Goal: Task Accomplishment & Management: Complete application form

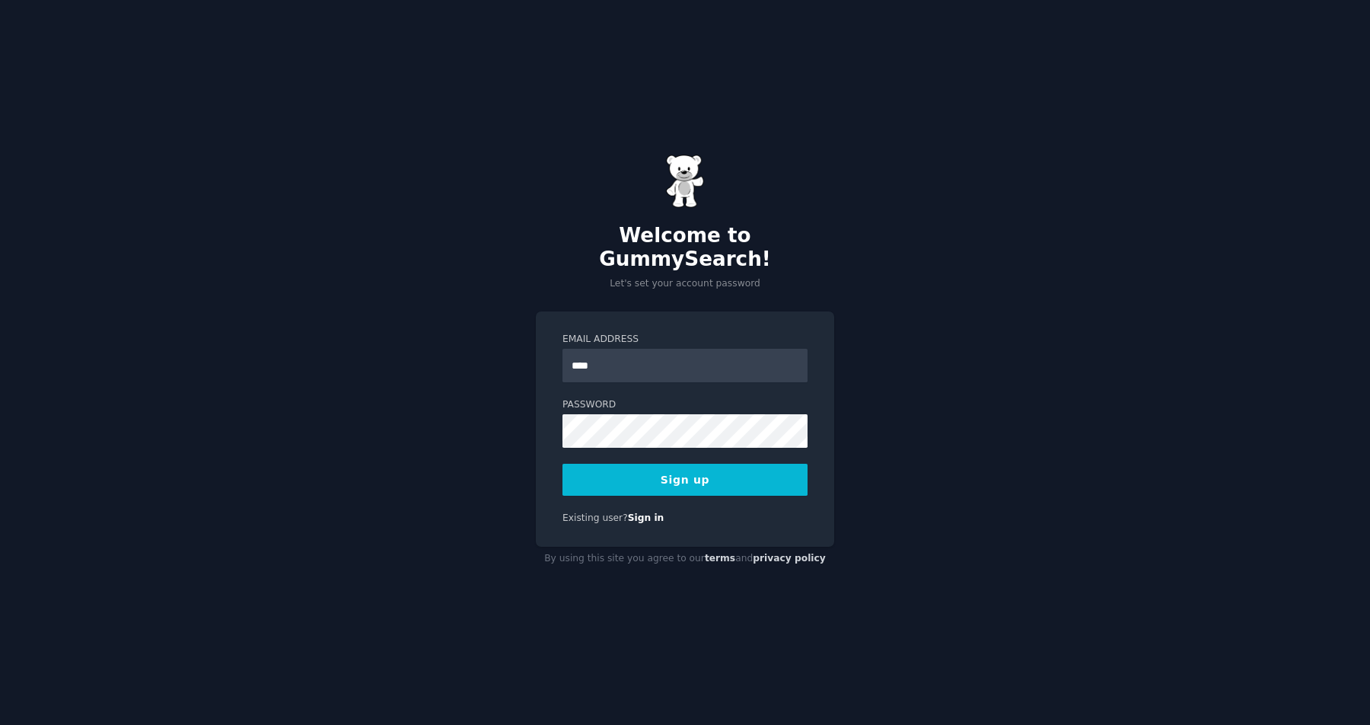
type input "**********"
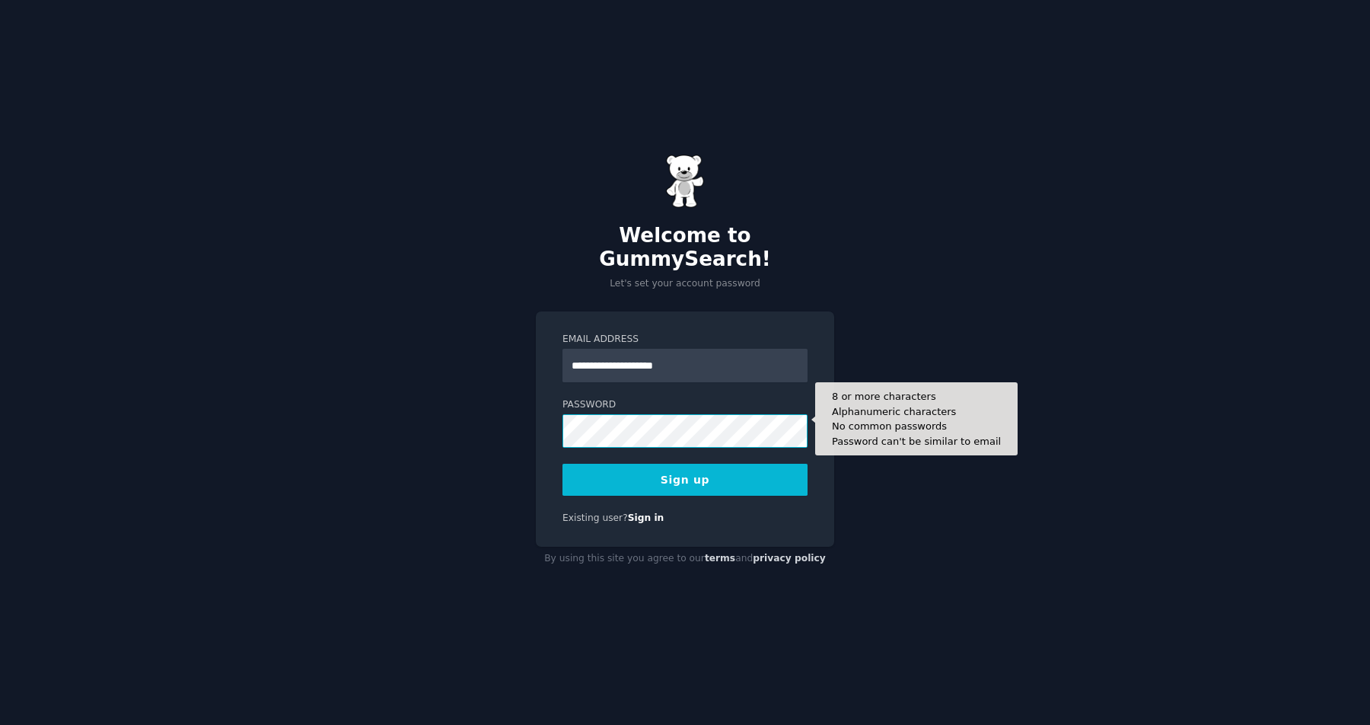
click at [562, 463] on button "Sign up" at bounding box center [684, 479] width 245 height 32
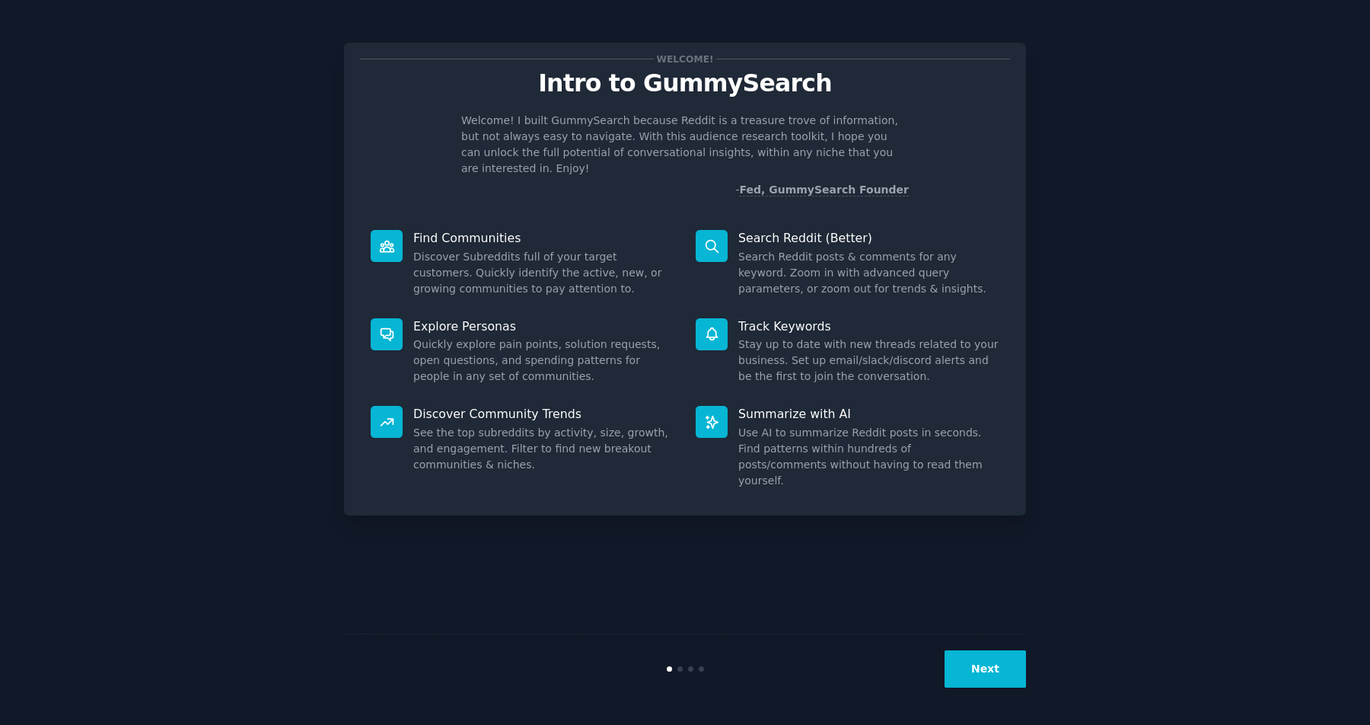
click at [952, 664] on button "Next" at bounding box center [984, 668] width 81 height 37
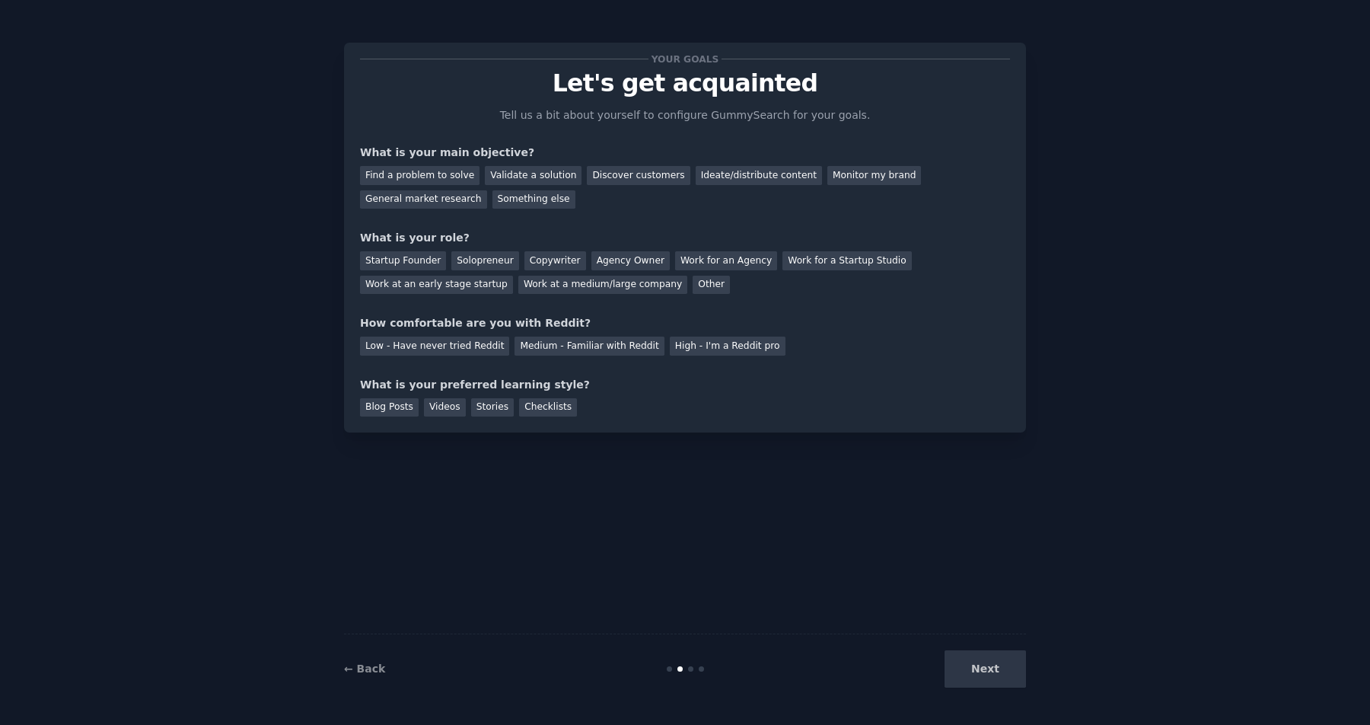
click at [1005, 679] on div "Next" at bounding box center [912, 668] width 228 height 37
click at [992, 668] on div "Next" at bounding box center [912, 668] width 228 height 37
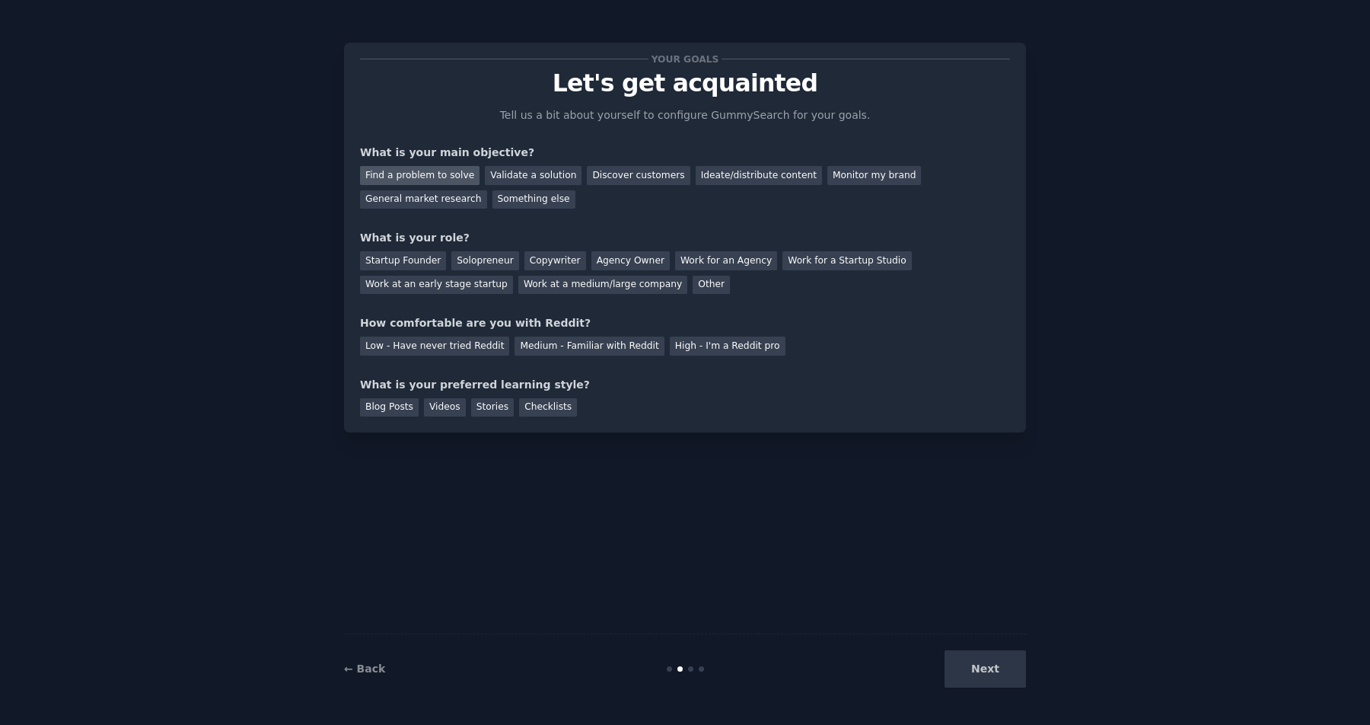
click at [418, 176] on div "Find a problem to solve" at bounding box center [419, 175] width 119 height 19
click at [502, 172] on div "Validate a solution" at bounding box center [533, 175] width 97 height 19
click at [599, 173] on div "Discover customers" at bounding box center [638, 175] width 103 height 19
click at [753, 170] on div "Ideate/distribute content" at bounding box center [759, 175] width 126 height 19
click at [827, 170] on div "Monitor my brand" at bounding box center [874, 175] width 94 height 19
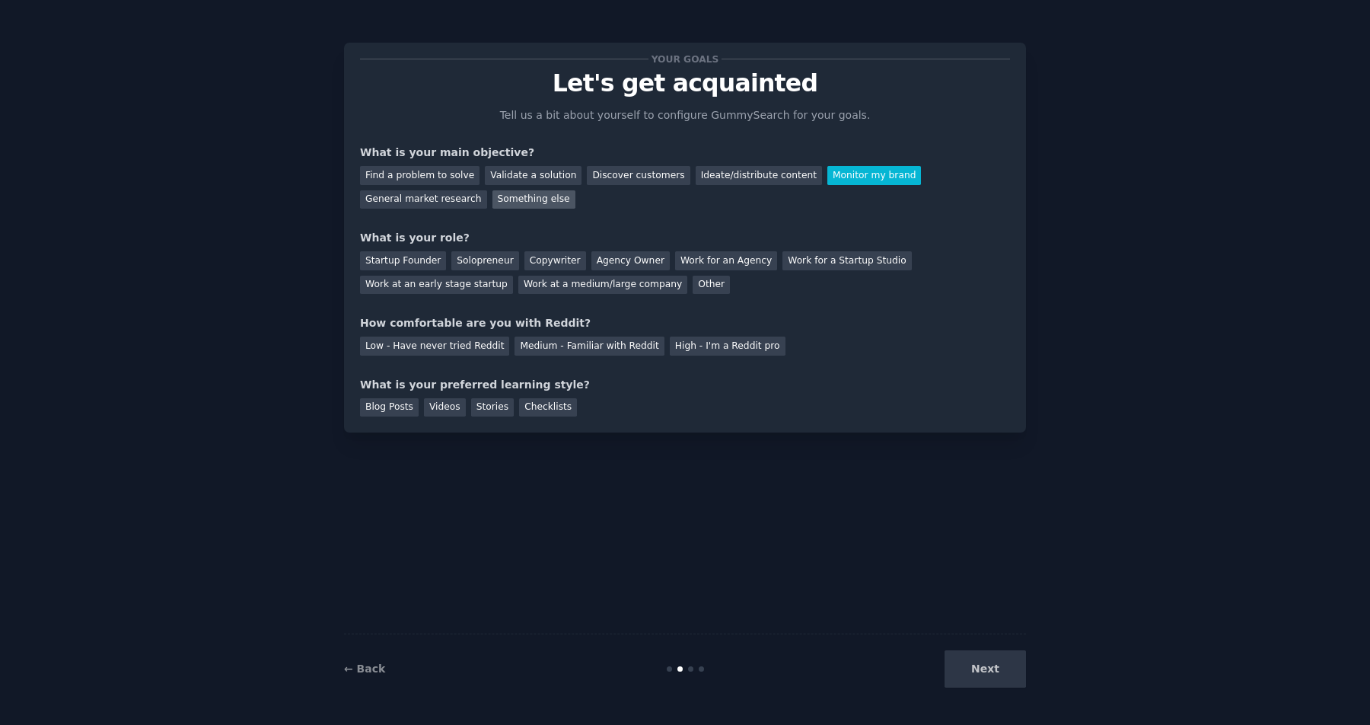
click at [495, 195] on div "Something else" at bounding box center [533, 199] width 83 height 19
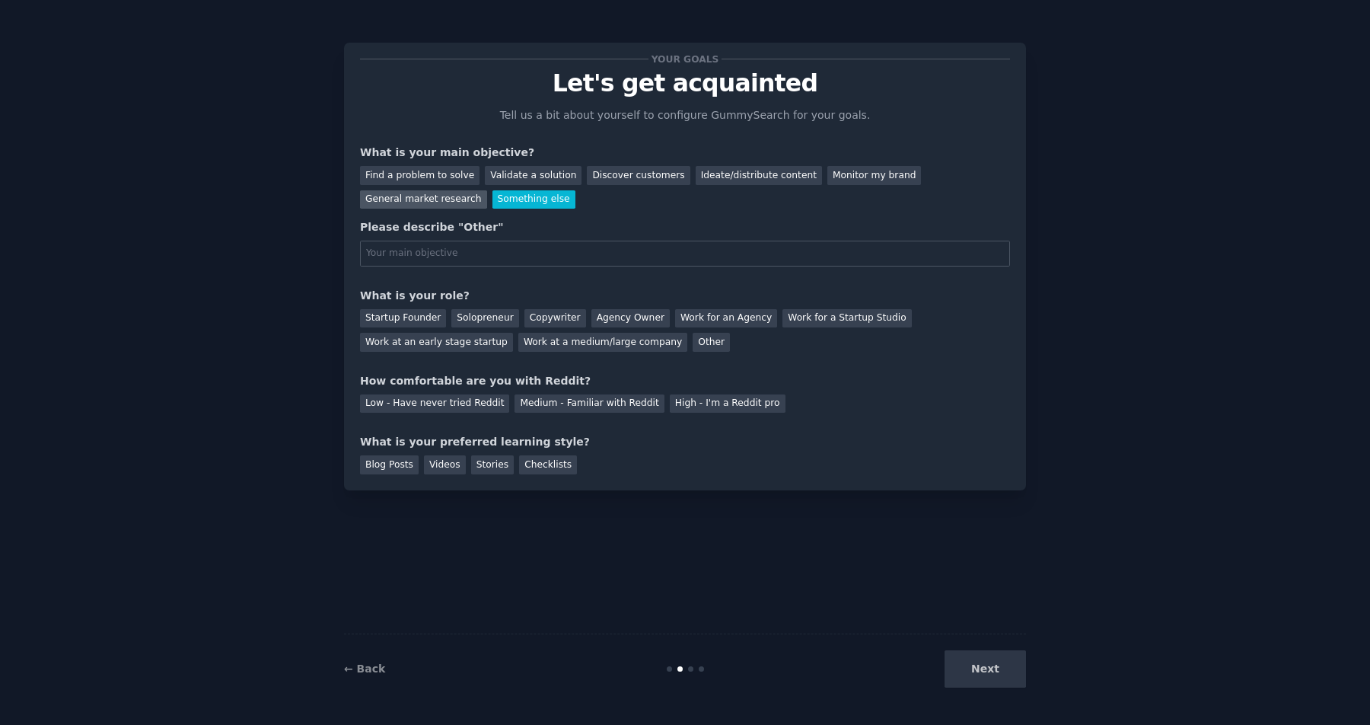
click at [420, 207] on div "General market research" at bounding box center [423, 199] width 127 height 19
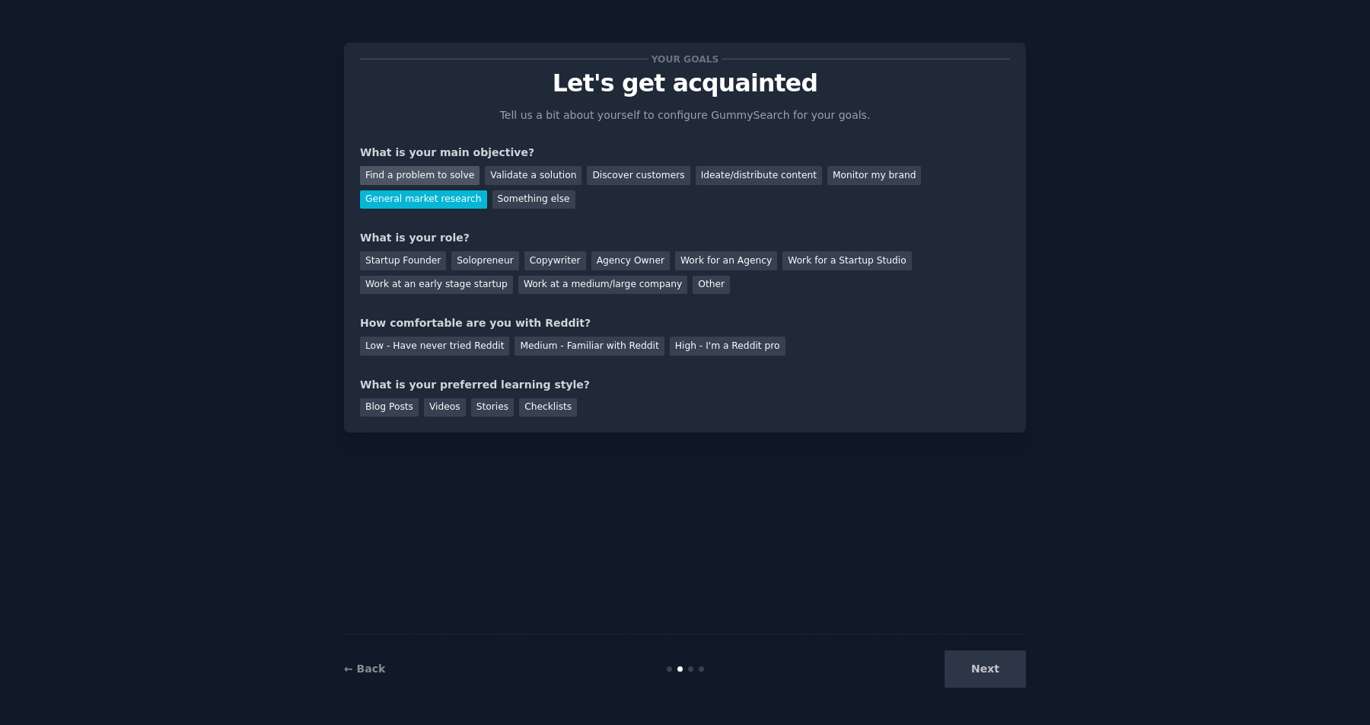
click at [417, 173] on div "Find a problem to solve" at bounding box center [419, 175] width 119 height 19
click at [407, 261] on div "Startup Founder" at bounding box center [403, 260] width 86 height 19
click at [552, 342] on div "Medium - Familiar with Reddit" at bounding box center [588, 345] width 149 height 19
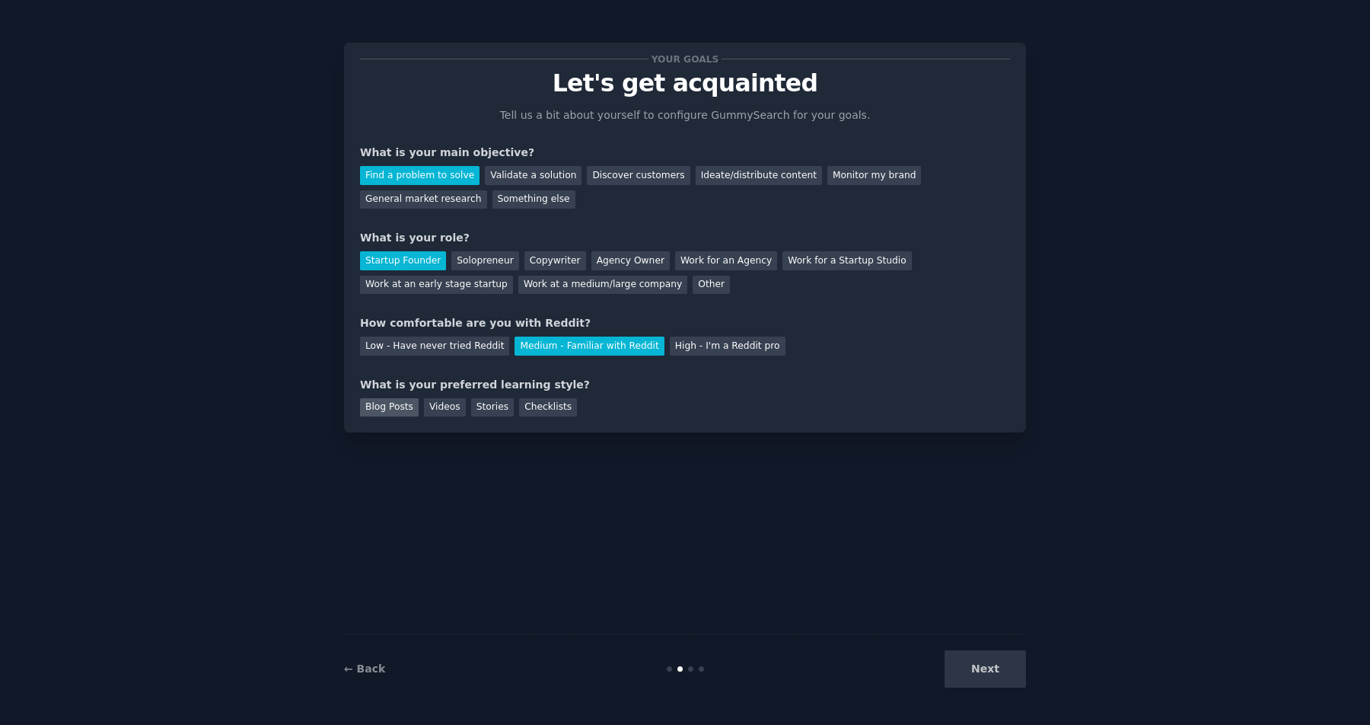
click at [369, 408] on div "Blog Posts" at bounding box center [389, 407] width 59 height 19
click at [990, 657] on button "Next" at bounding box center [984, 668] width 81 height 37
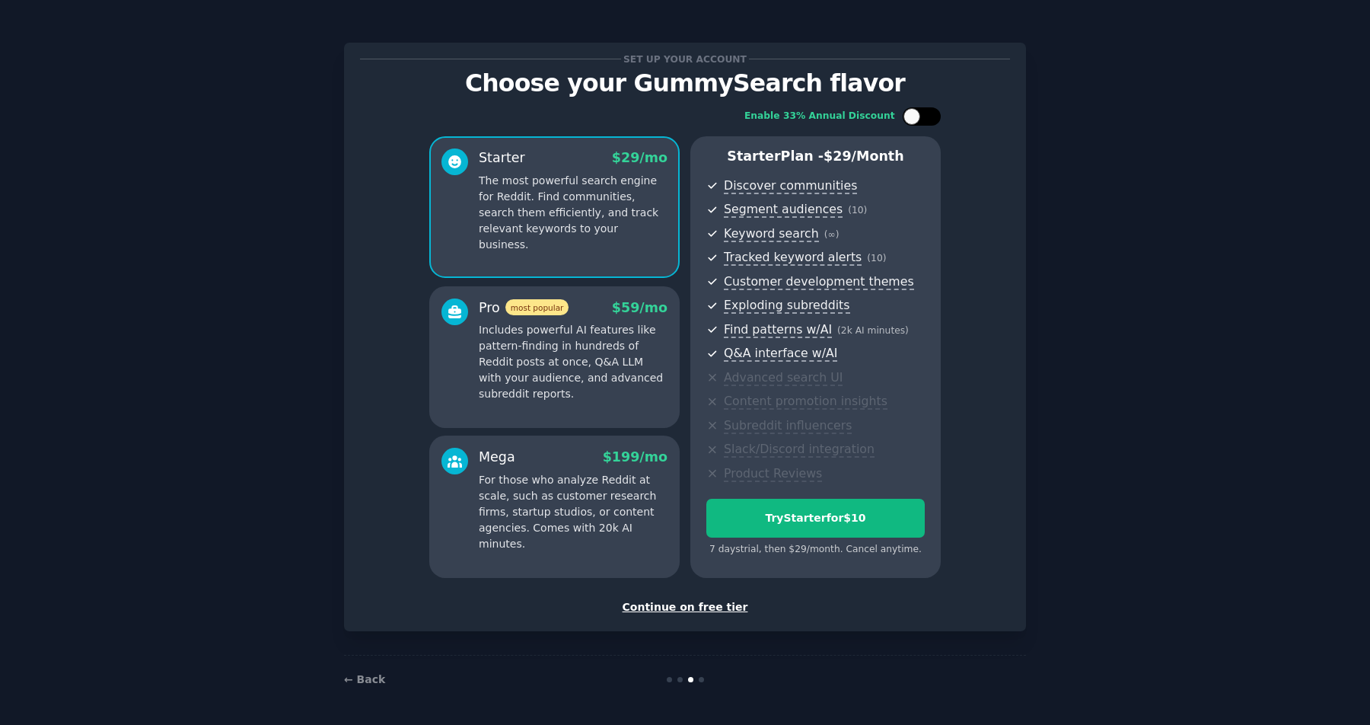
click at [921, 116] on div at bounding box center [922, 116] width 38 height 18
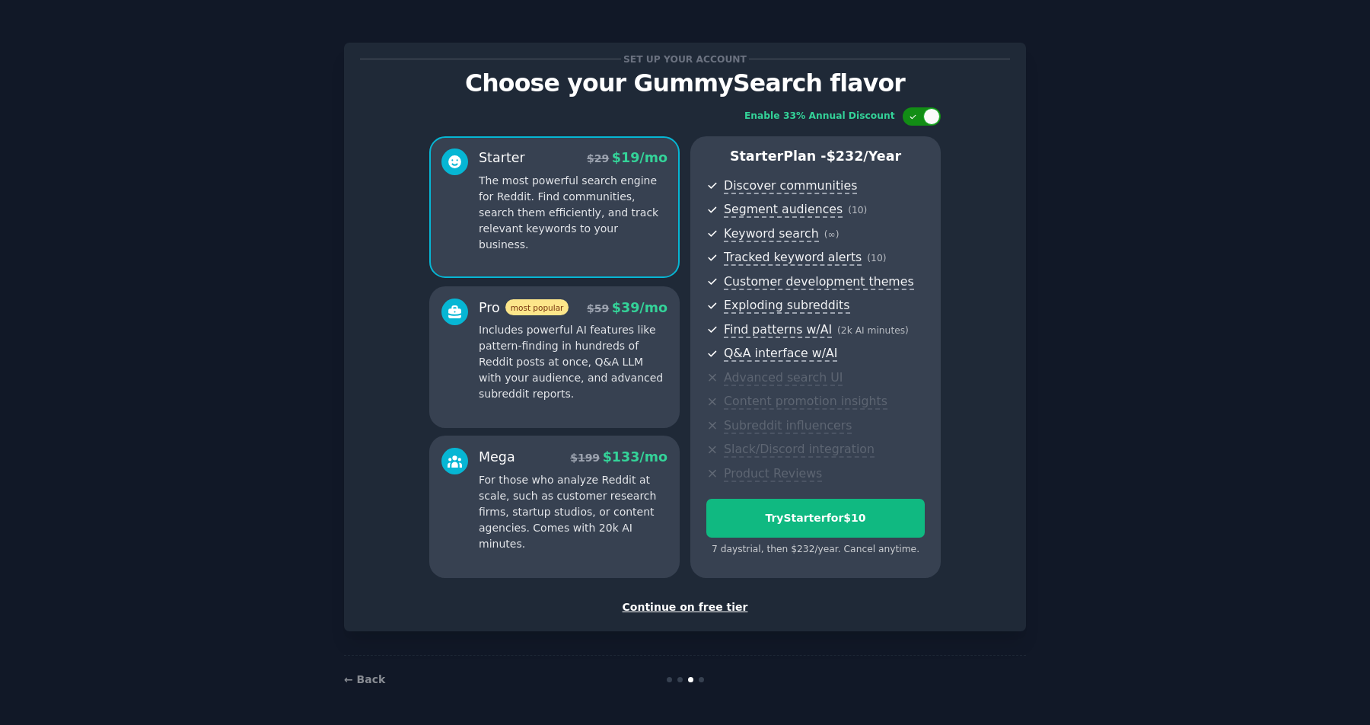
click at [919, 117] on div at bounding box center [922, 116] width 38 height 18
click at [919, 117] on div at bounding box center [911, 116] width 17 height 17
click at [919, 117] on div at bounding box center [922, 116] width 38 height 18
click at [919, 118] on div at bounding box center [911, 116] width 17 height 17
click at [919, 118] on div at bounding box center [914, 117] width 11 height 8
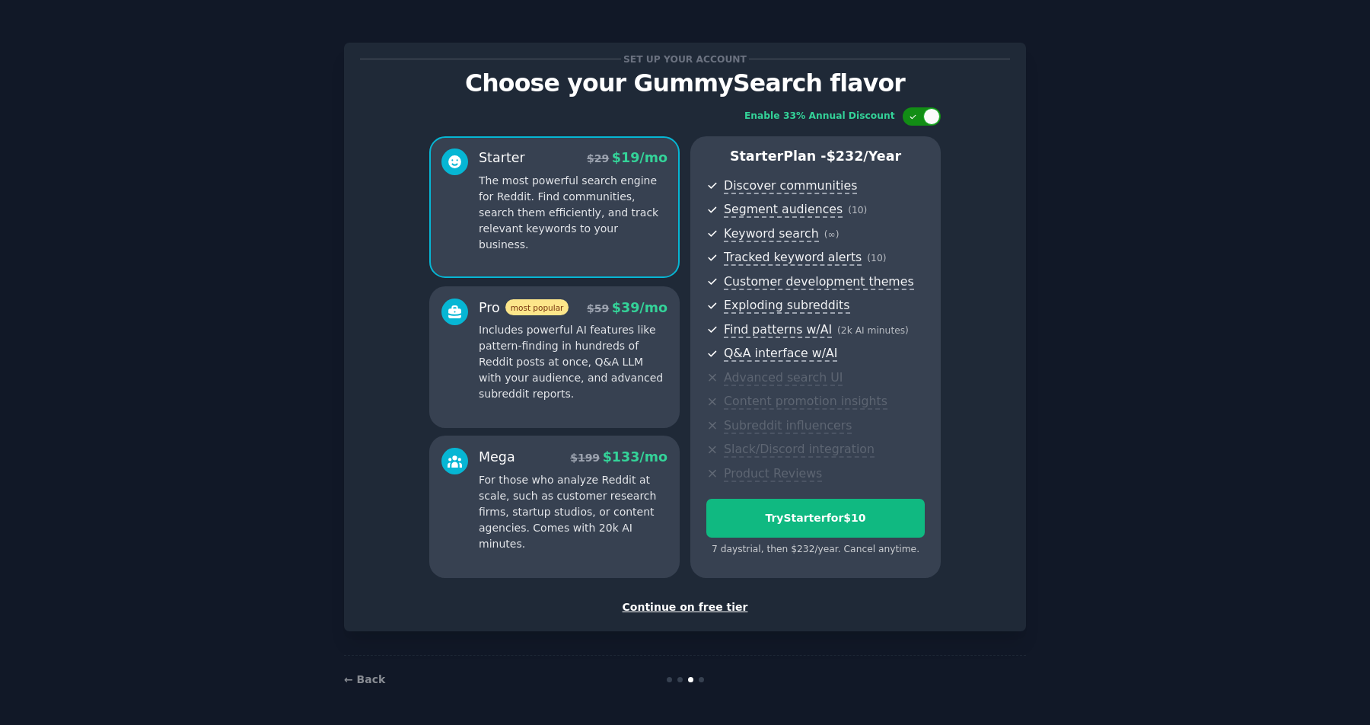
checkbox input "false"
click at [307, 369] on div "Set up your account Choose your GummySearch flavor Enable 33% Annual Discount S…" at bounding box center [684, 362] width 1327 height 682
click at [706, 607] on div "Continue on free tier" at bounding box center [685, 607] width 650 height 16
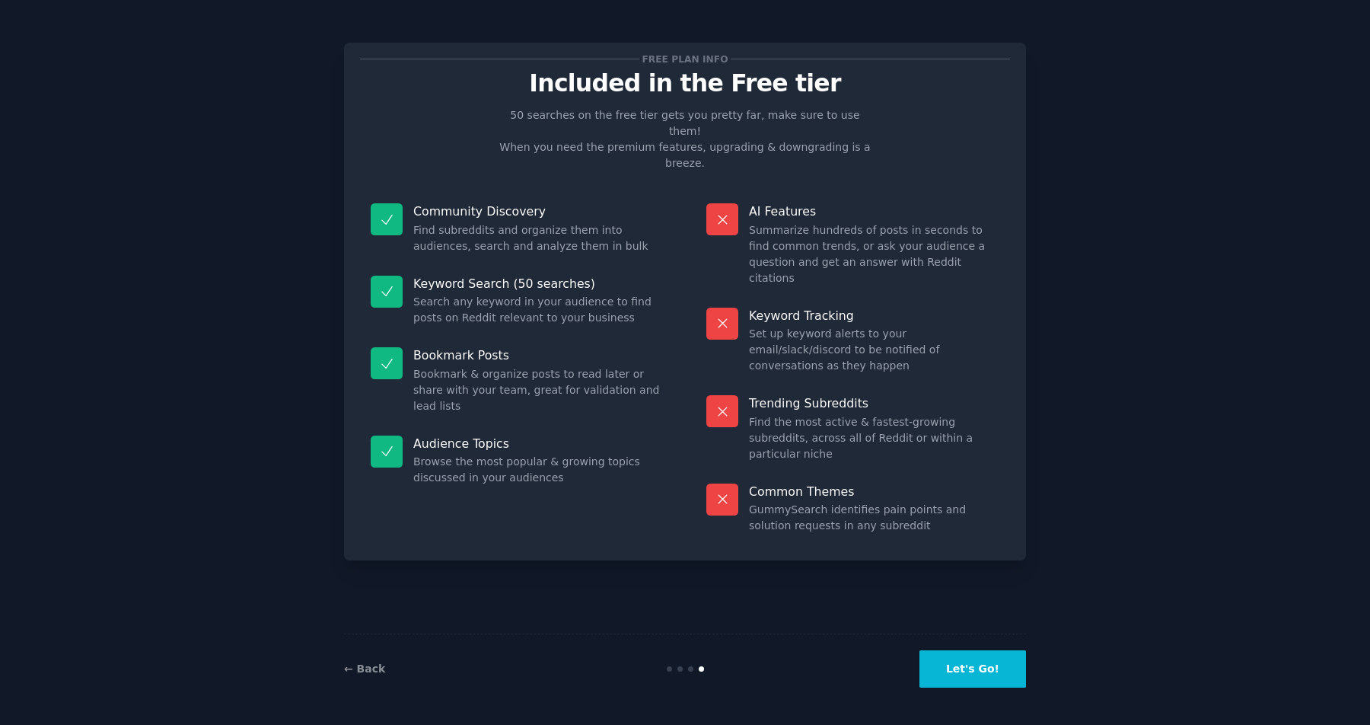
click at [964, 677] on button "Let's Go!" at bounding box center [972, 668] width 107 height 37
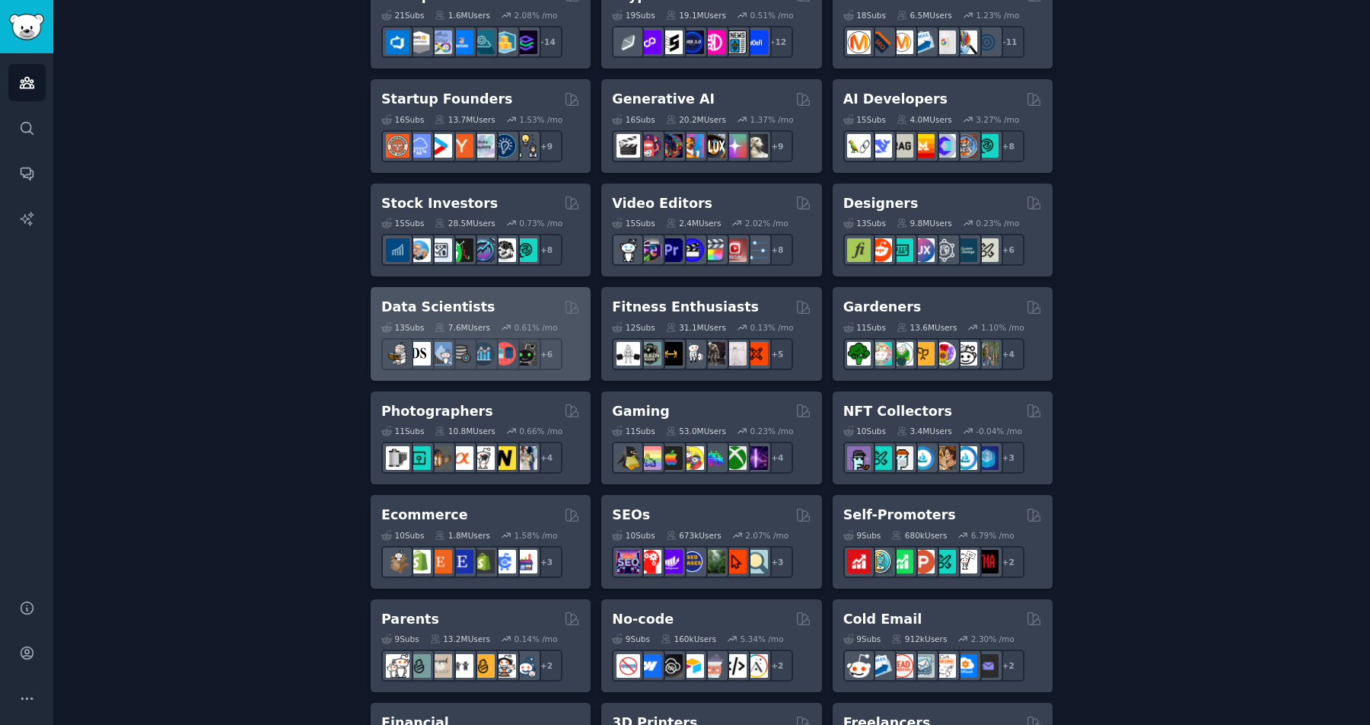
scroll to position [405, 0]
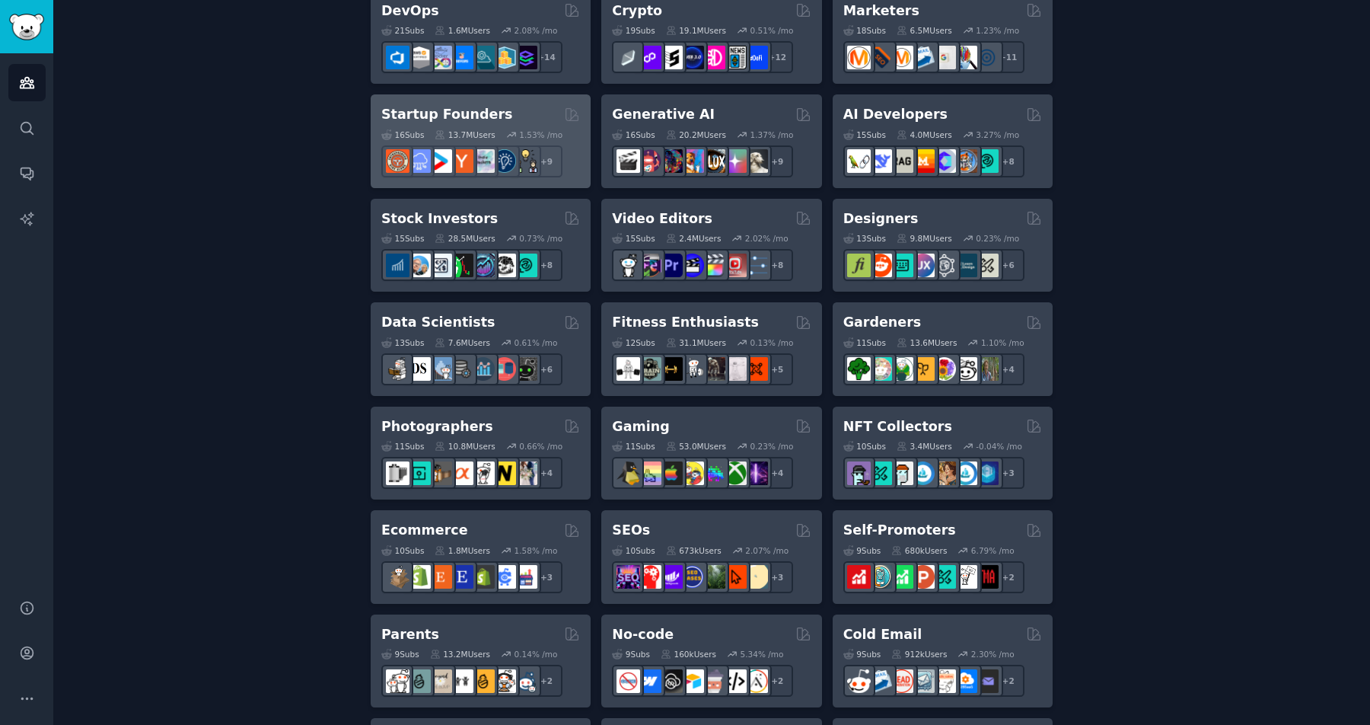
click at [473, 121] on h2 "Startup Founders" at bounding box center [446, 114] width 131 height 19
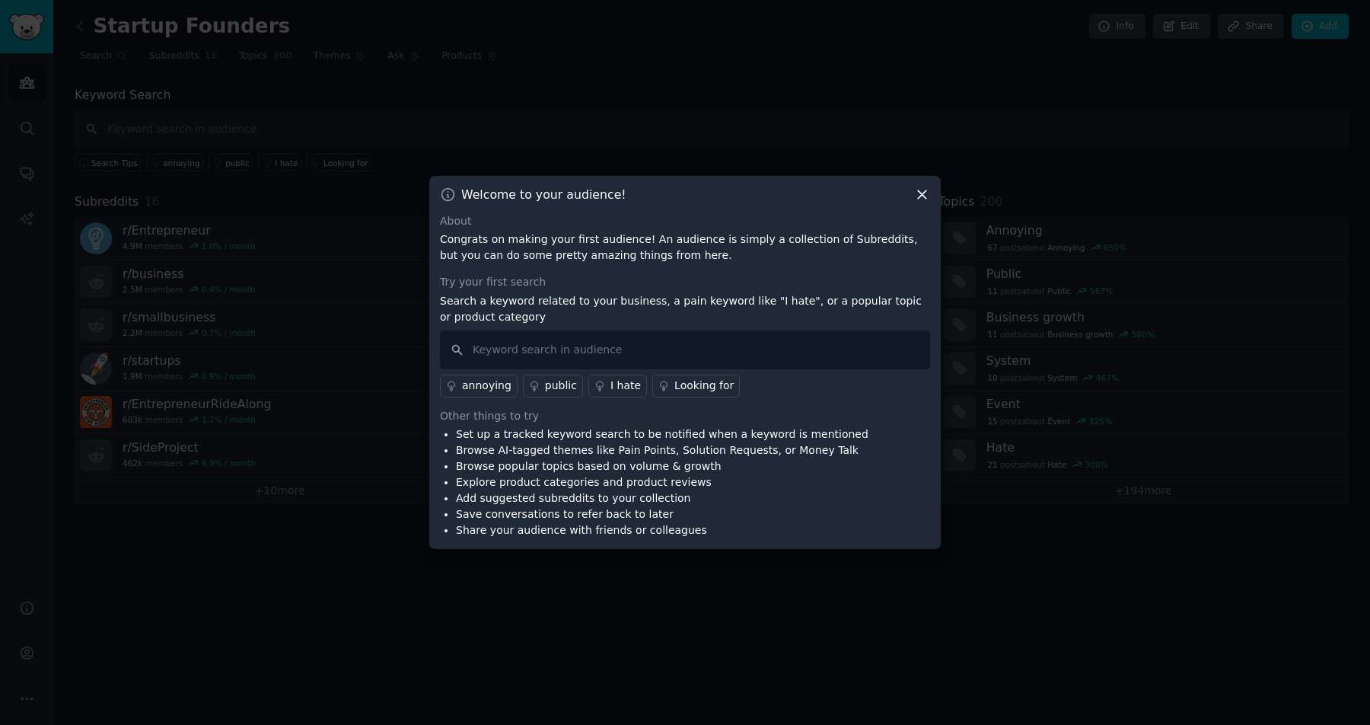
click at [919, 199] on icon at bounding box center [922, 194] width 16 height 16
